Goal: Task Accomplishment & Management: Use online tool/utility

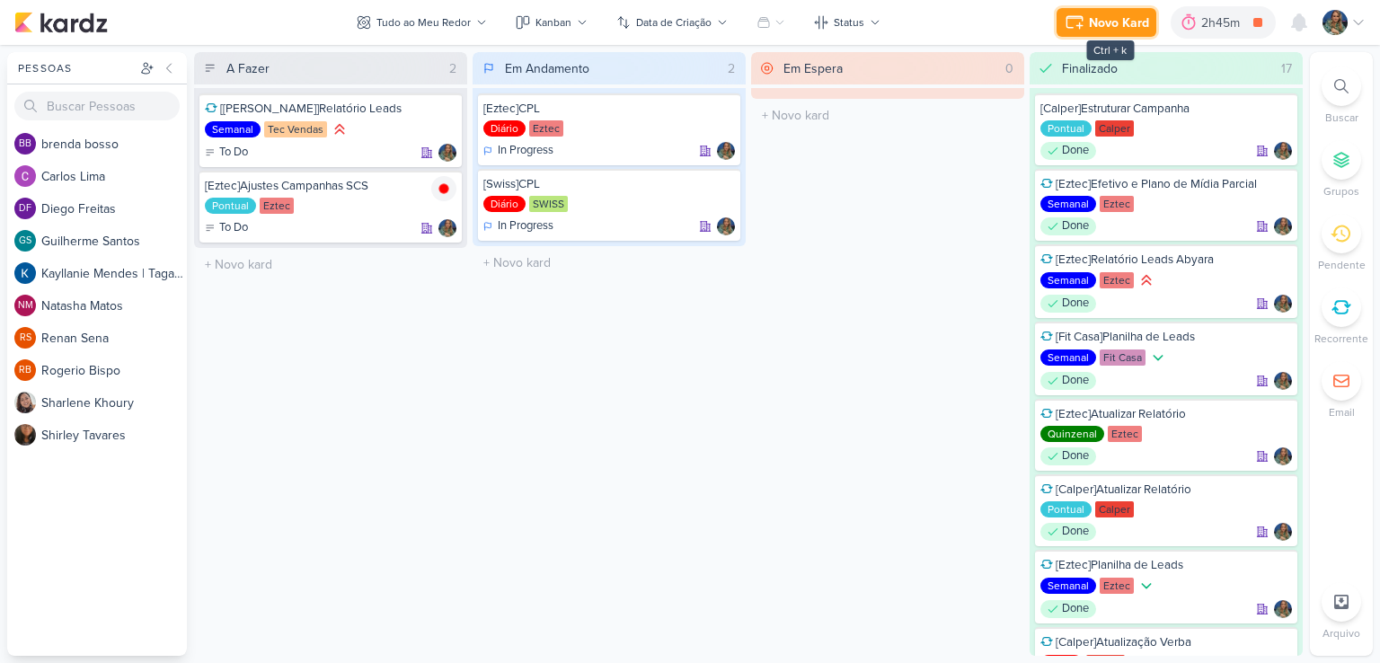
click at [1117, 19] on div "Novo Kard" at bounding box center [1119, 22] width 60 height 19
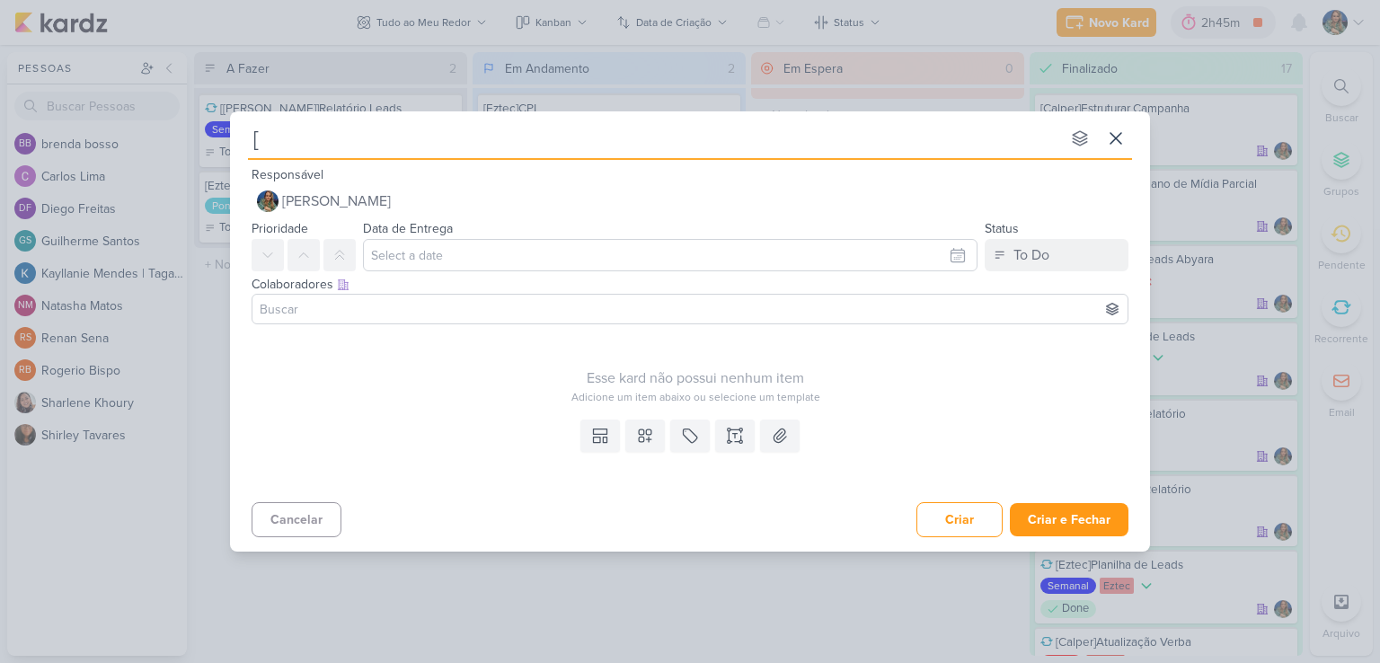
type input "[E"
type input "[Ez"
type input "[Ezte"
type input "[Eztec]"
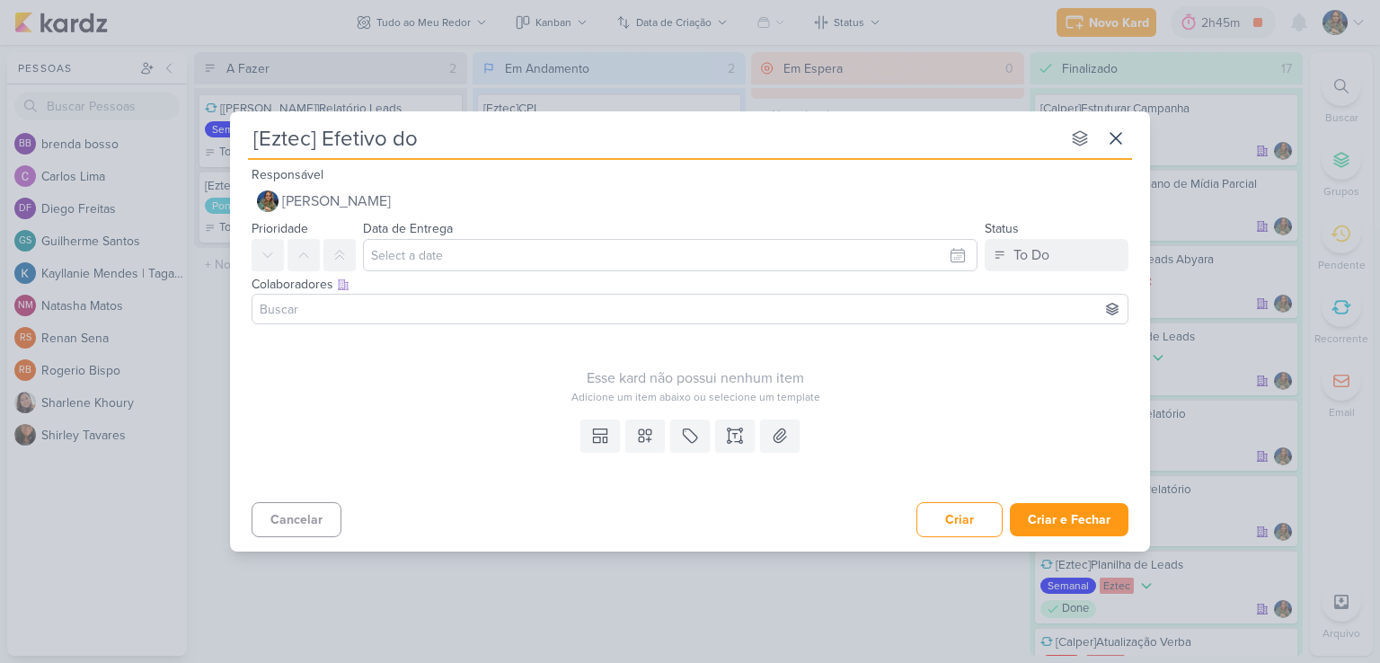
type input "[Eztec] Efetivo do M"
type input "[Eztec] Efetivo do Mês"
type input "[Eztec] Efetivo do Mês corre"
type input "[Eztec] Efetivo do Mês correçõ"
type input "[Eztec] Efetivo do Mês correç"
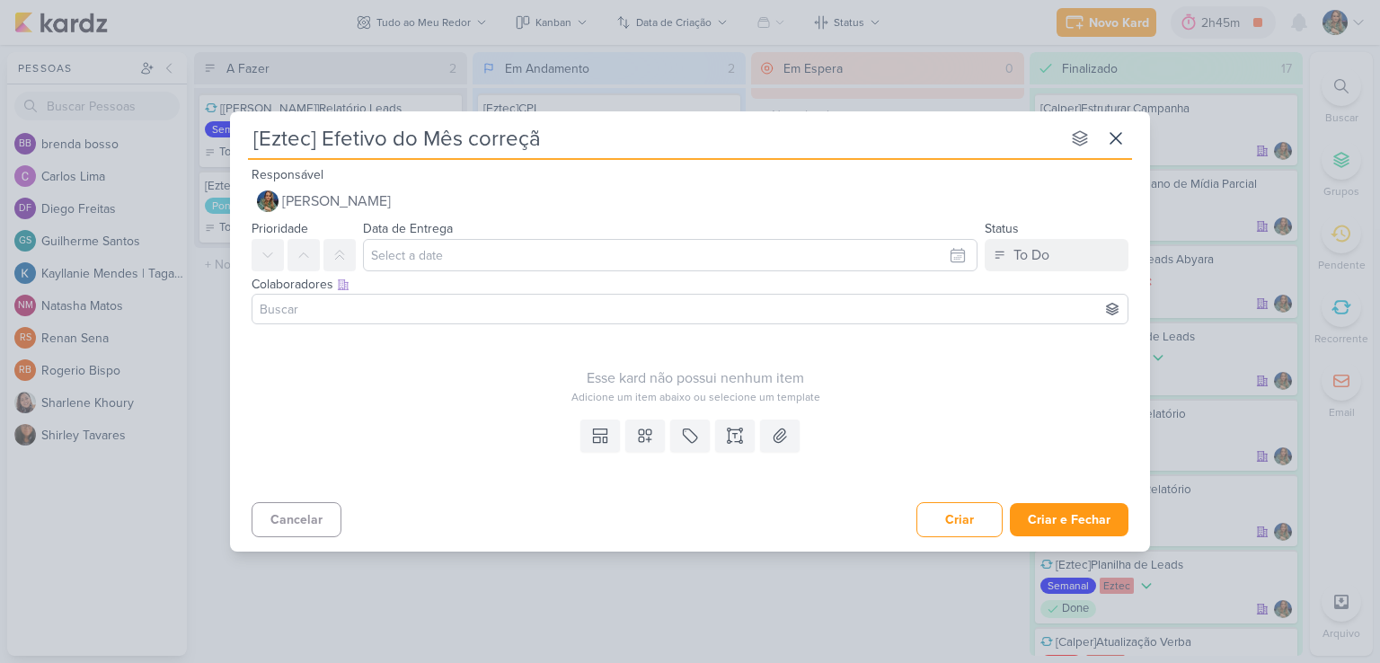
type input "[Eztec] Efetivo do Mês correção"
click at [635, 436] on button at bounding box center [645, 436] width 40 height 32
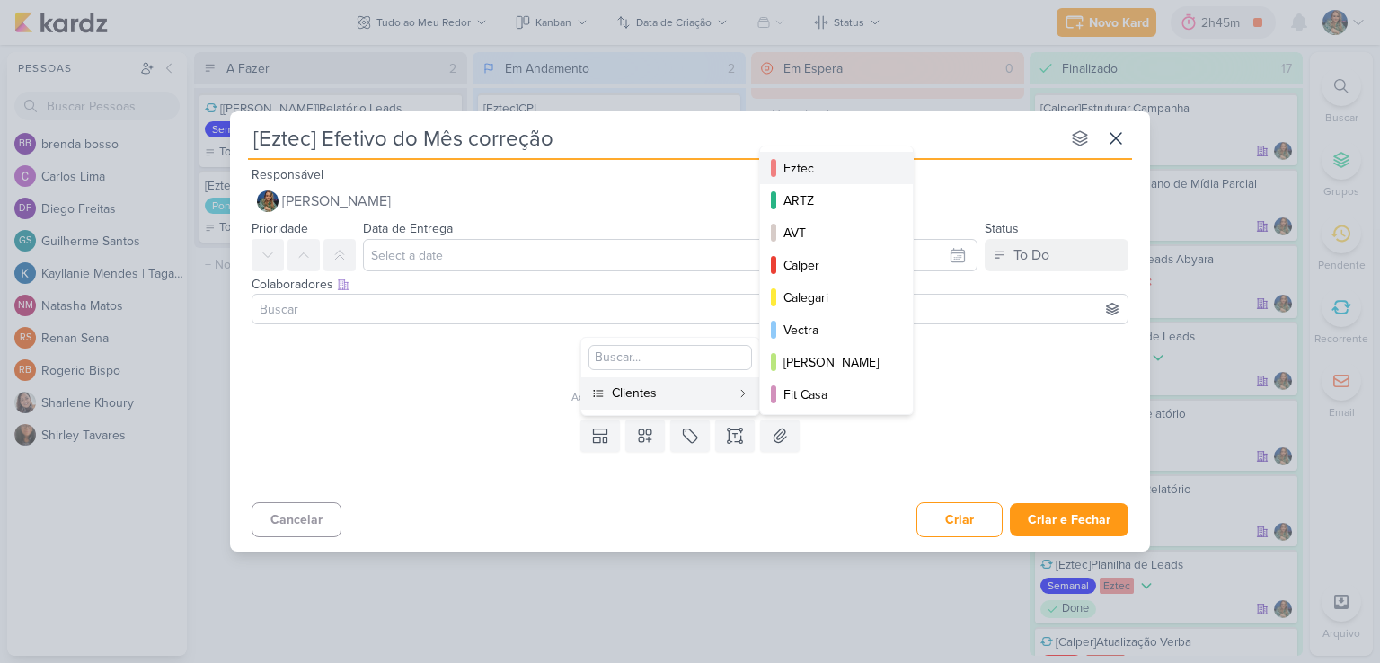
click at [788, 162] on div "Eztec" at bounding box center [838, 168] width 108 height 19
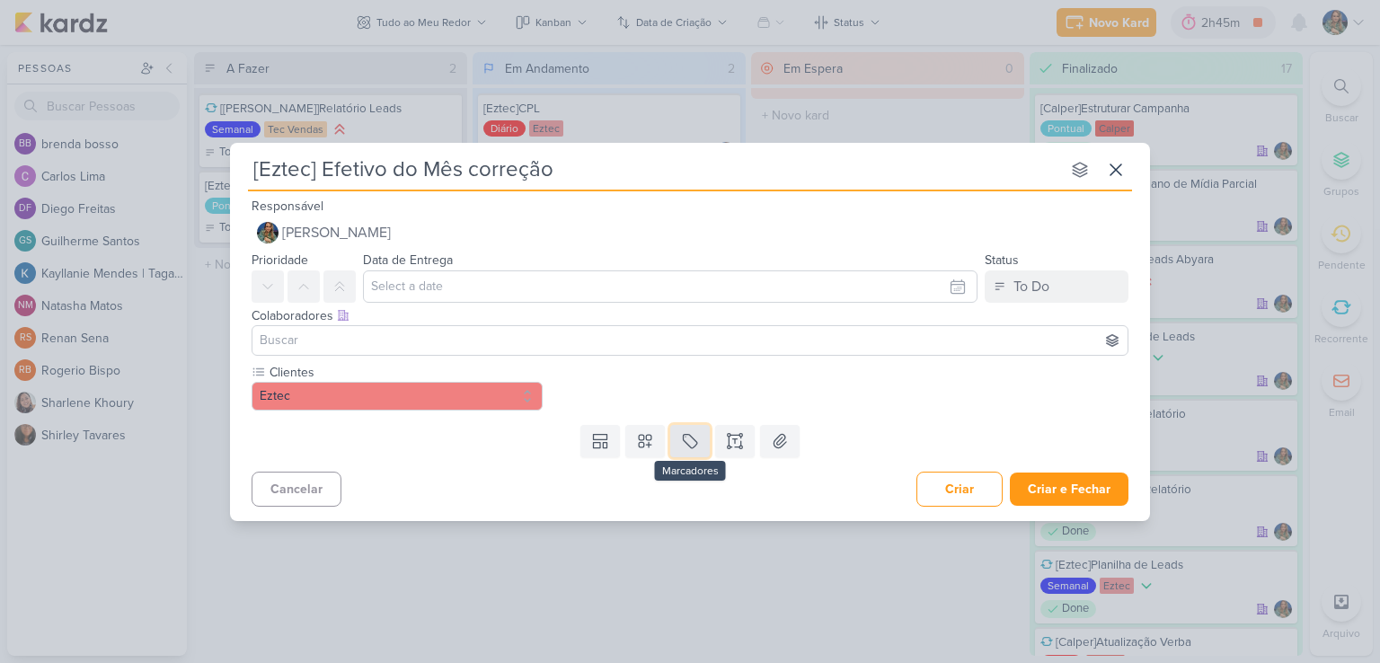
click at [690, 443] on icon at bounding box center [690, 441] width 18 height 18
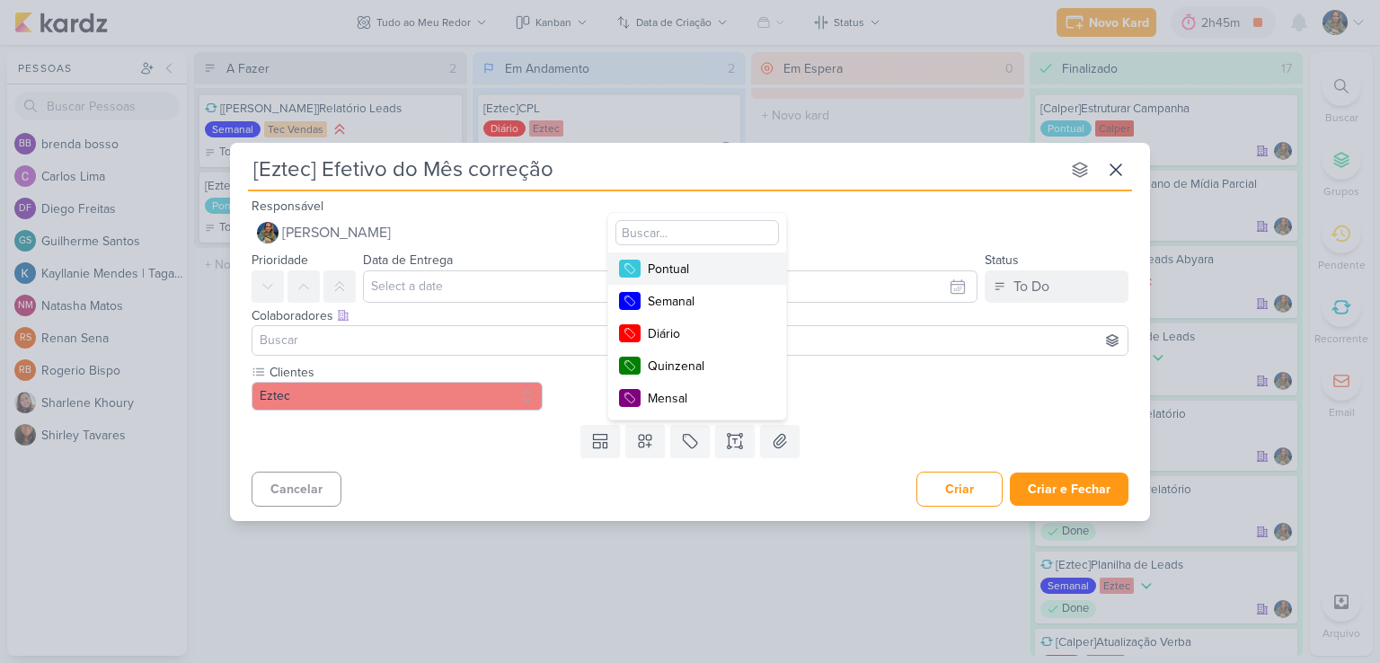
click at [697, 275] on div "Pontual" at bounding box center [706, 269] width 117 height 19
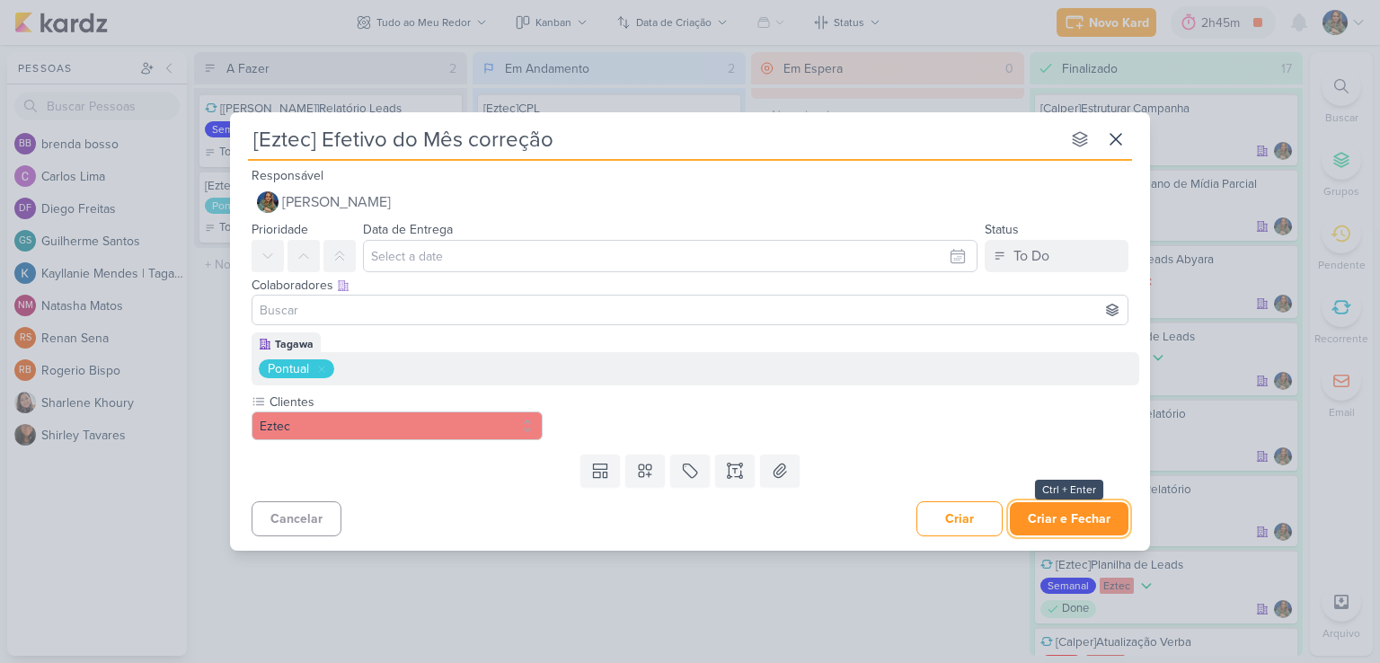
click at [1066, 522] on button "Criar e Fechar" at bounding box center [1069, 518] width 119 height 33
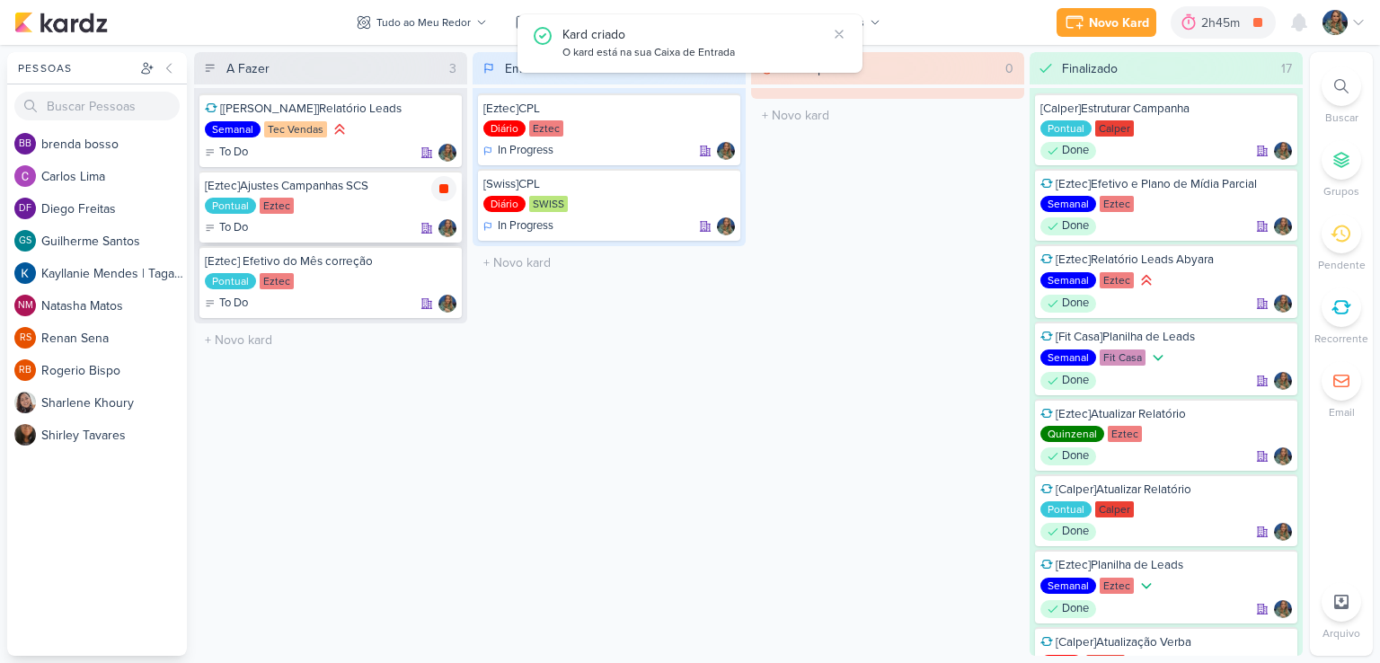
click at [442, 193] on icon at bounding box center [444, 189] width 14 height 14
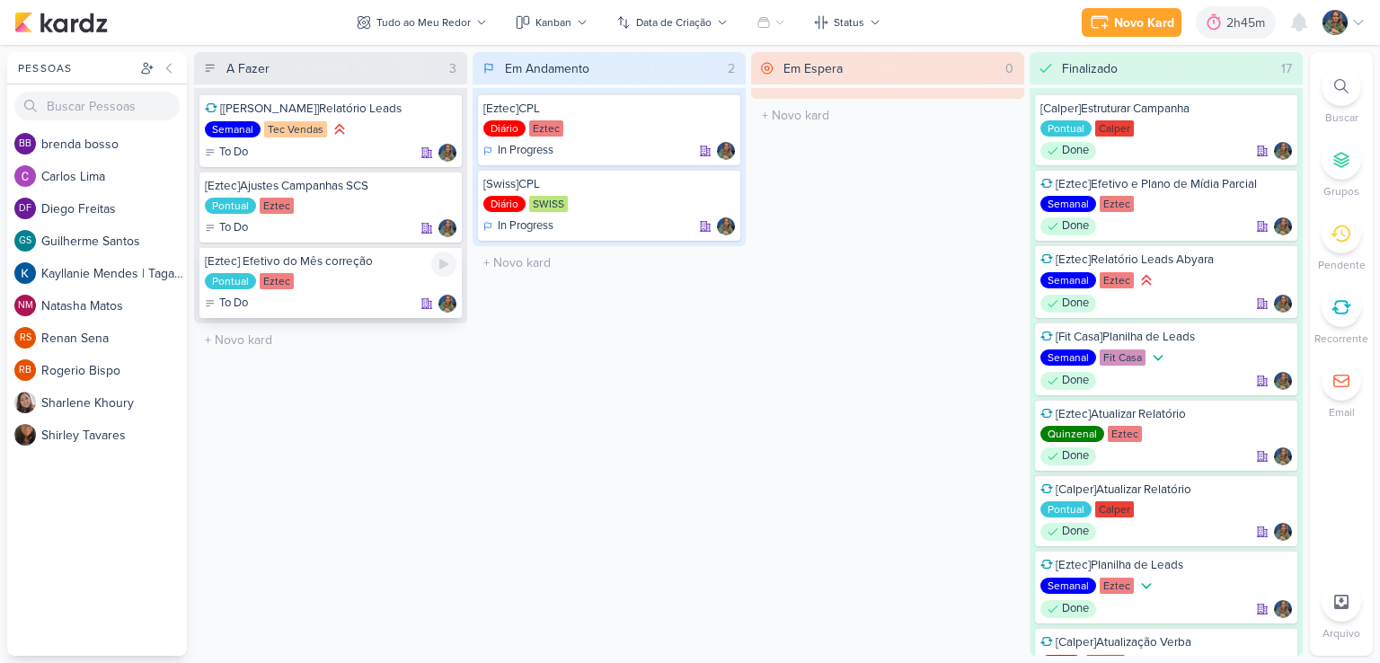
click at [442, 267] on icon at bounding box center [444, 264] width 14 height 14
